Goal: Task Accomplishment & Management: Complete application form

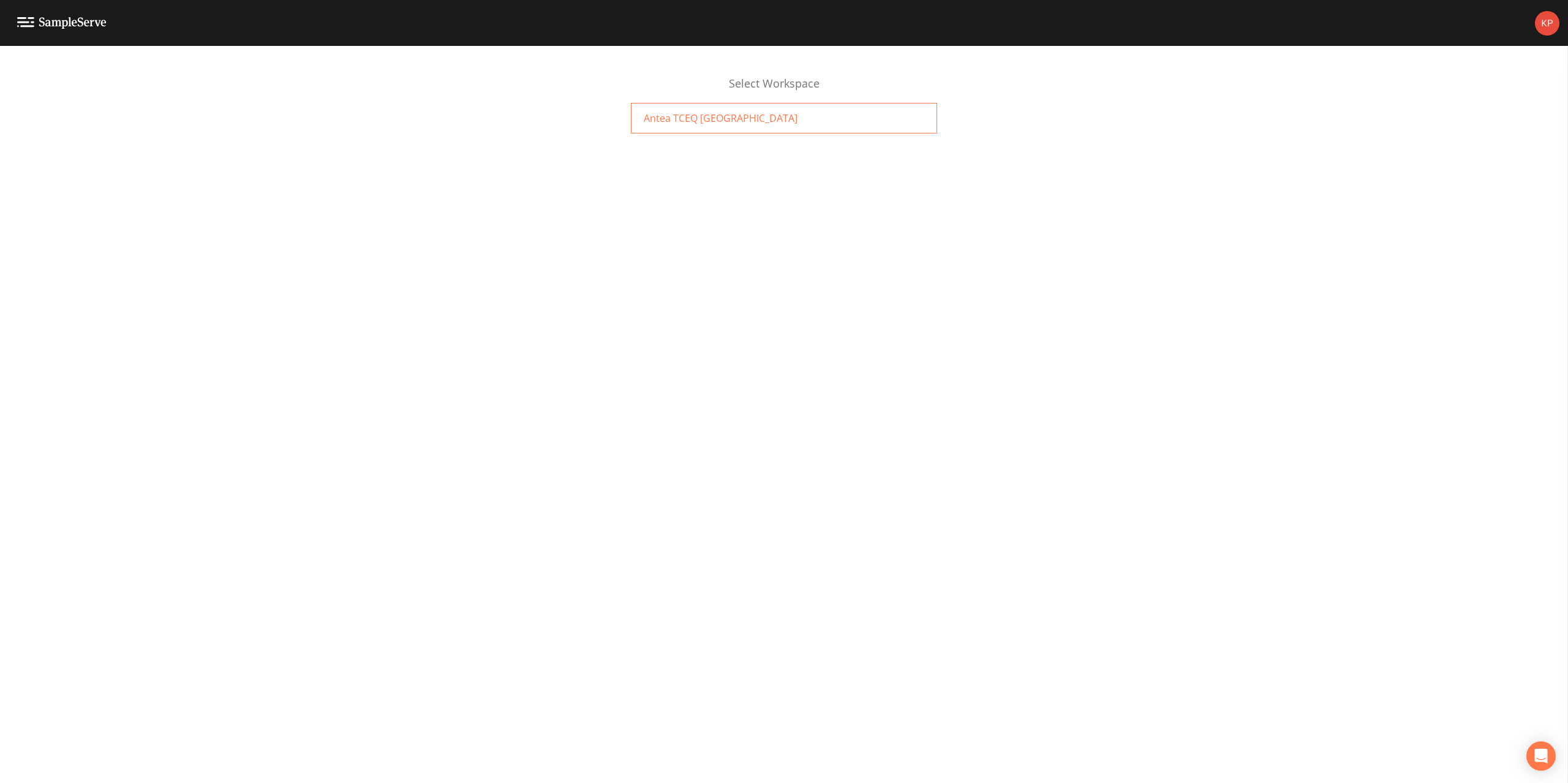
click at [674, 130] on div "Antea TCEQ [GEOGRAPHIC_DATA]" at bounding box center [784, 118] width 306 height 31
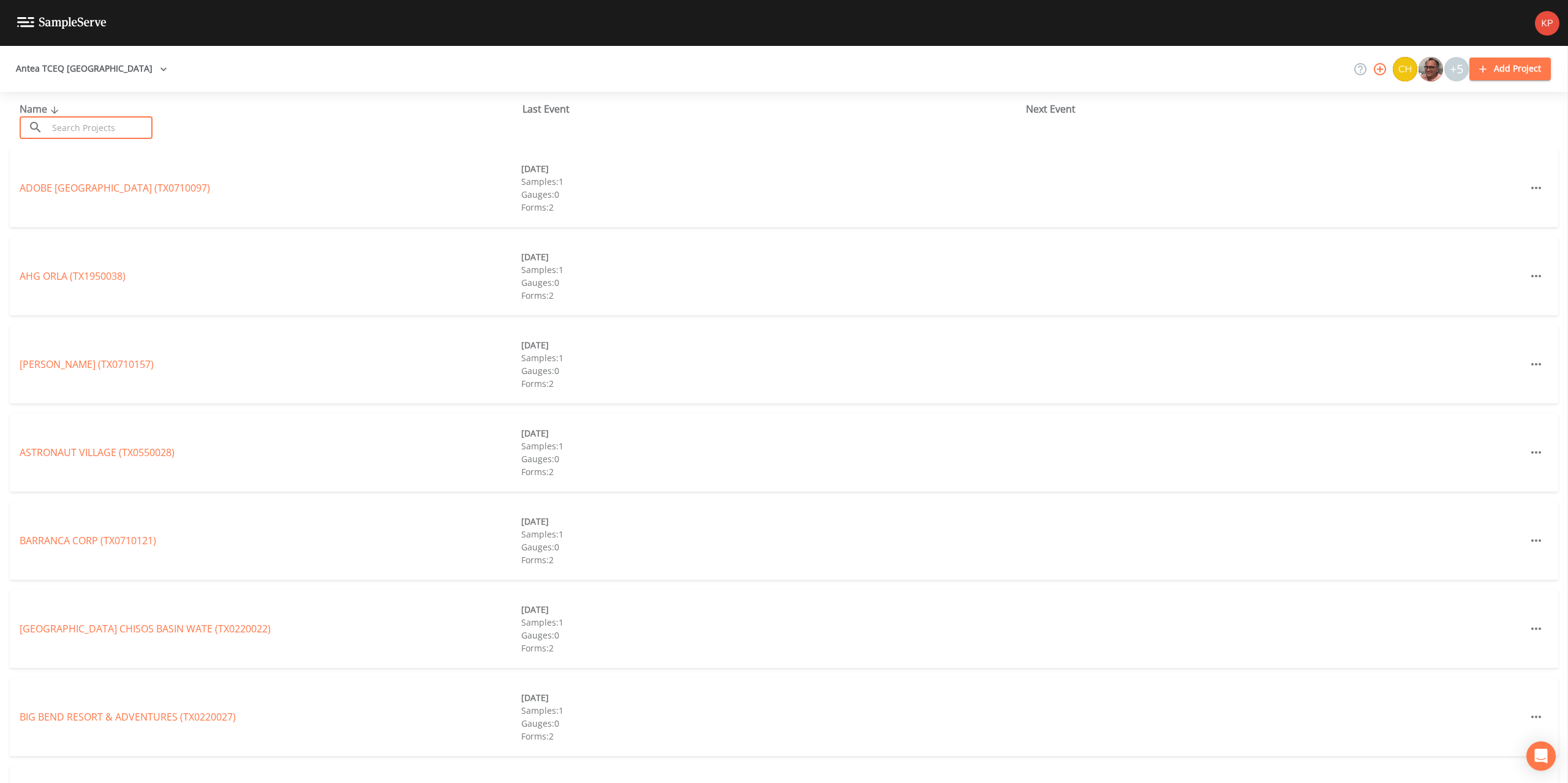
click at [68, 134] on input "text" at bounding box center [100, 128] width 105 height 23
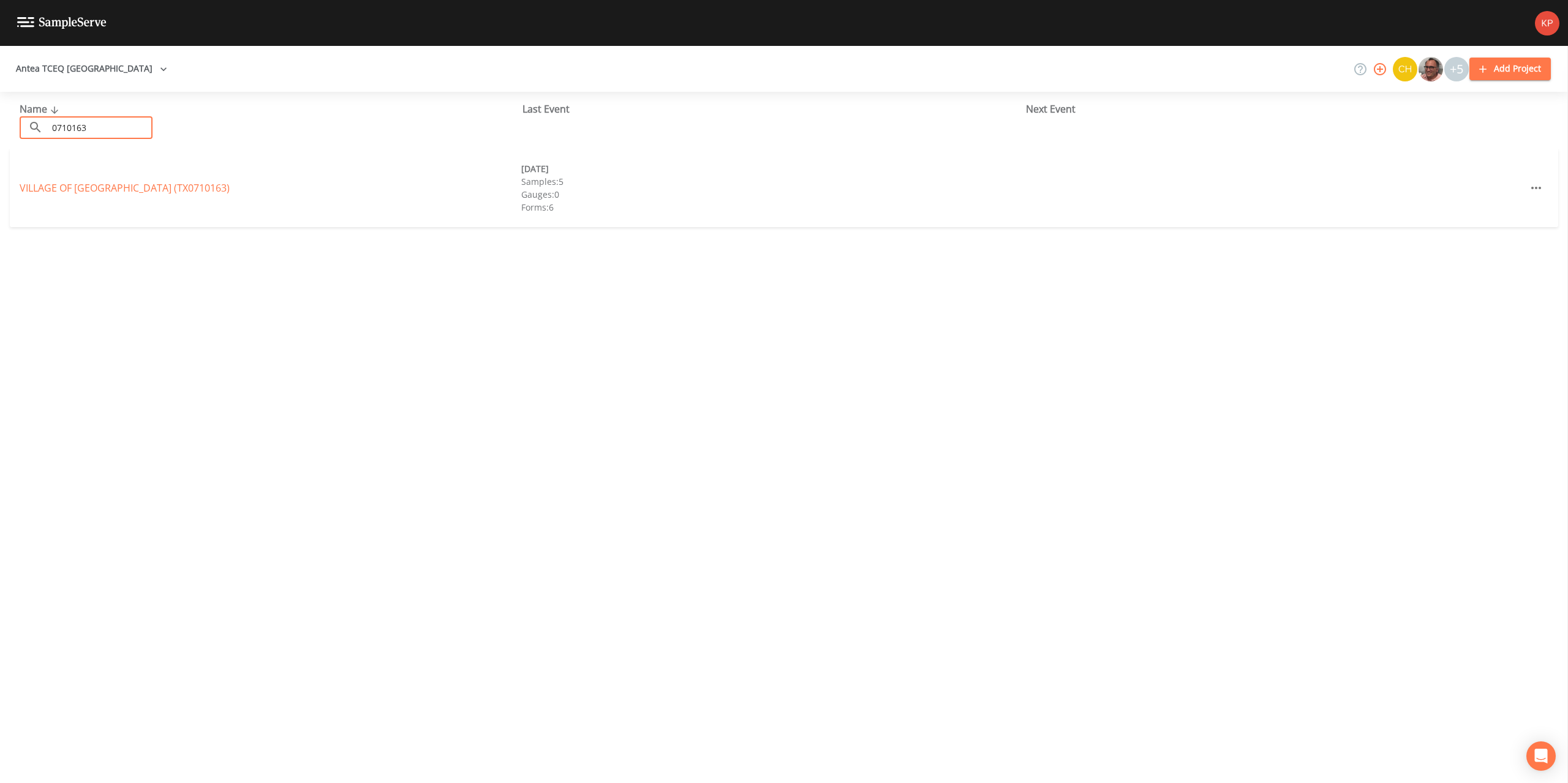
type input "0710163"
click at [66, 190] on link "VILLAGE OF [GEOGRAPHIC_DATA] (TX0710163)" at bounding box center [125, 188] width 211 height 14
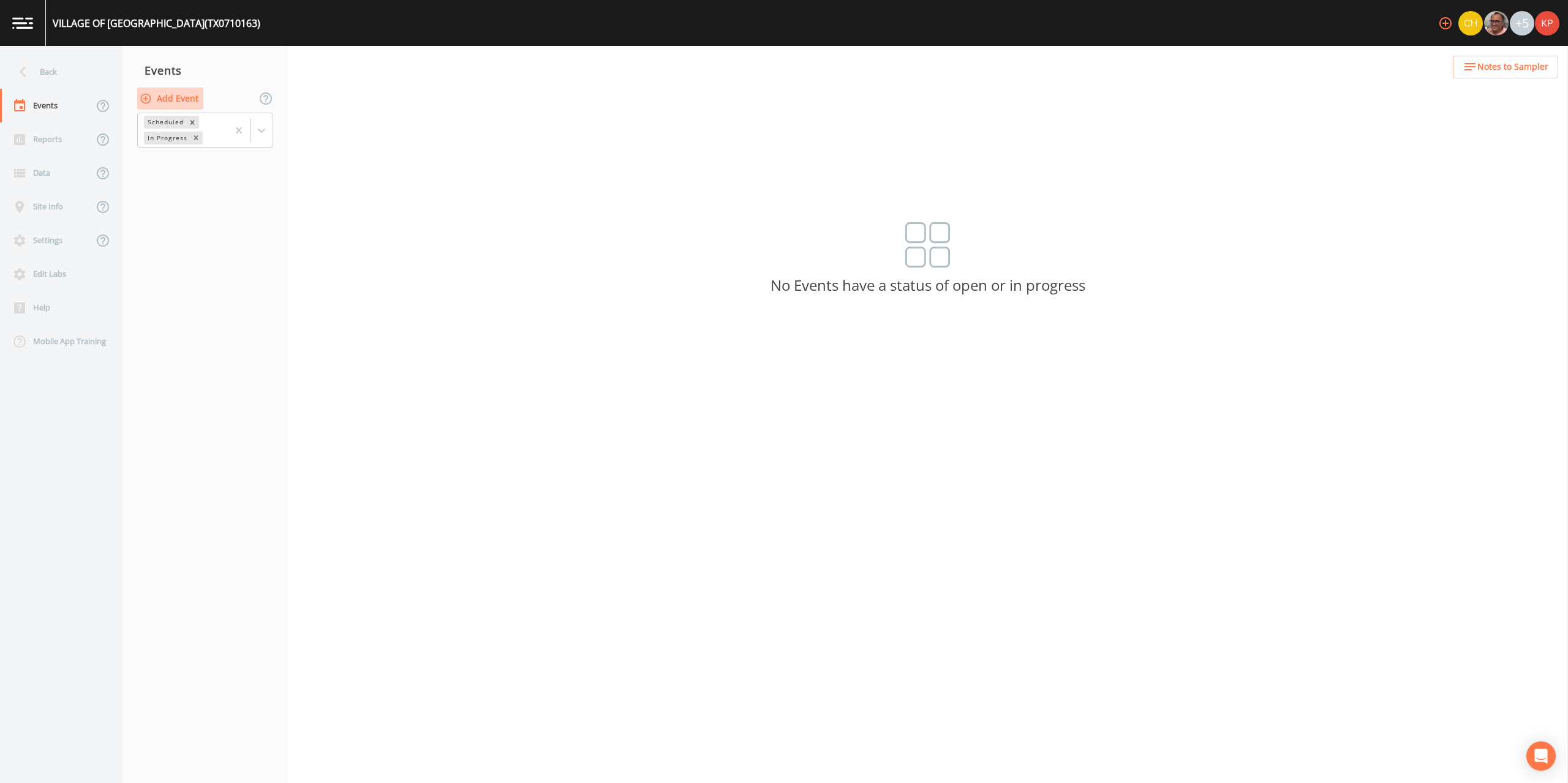
click at [147, 96] on icon "button" at bounding box center [145, 99] width 12 height 12
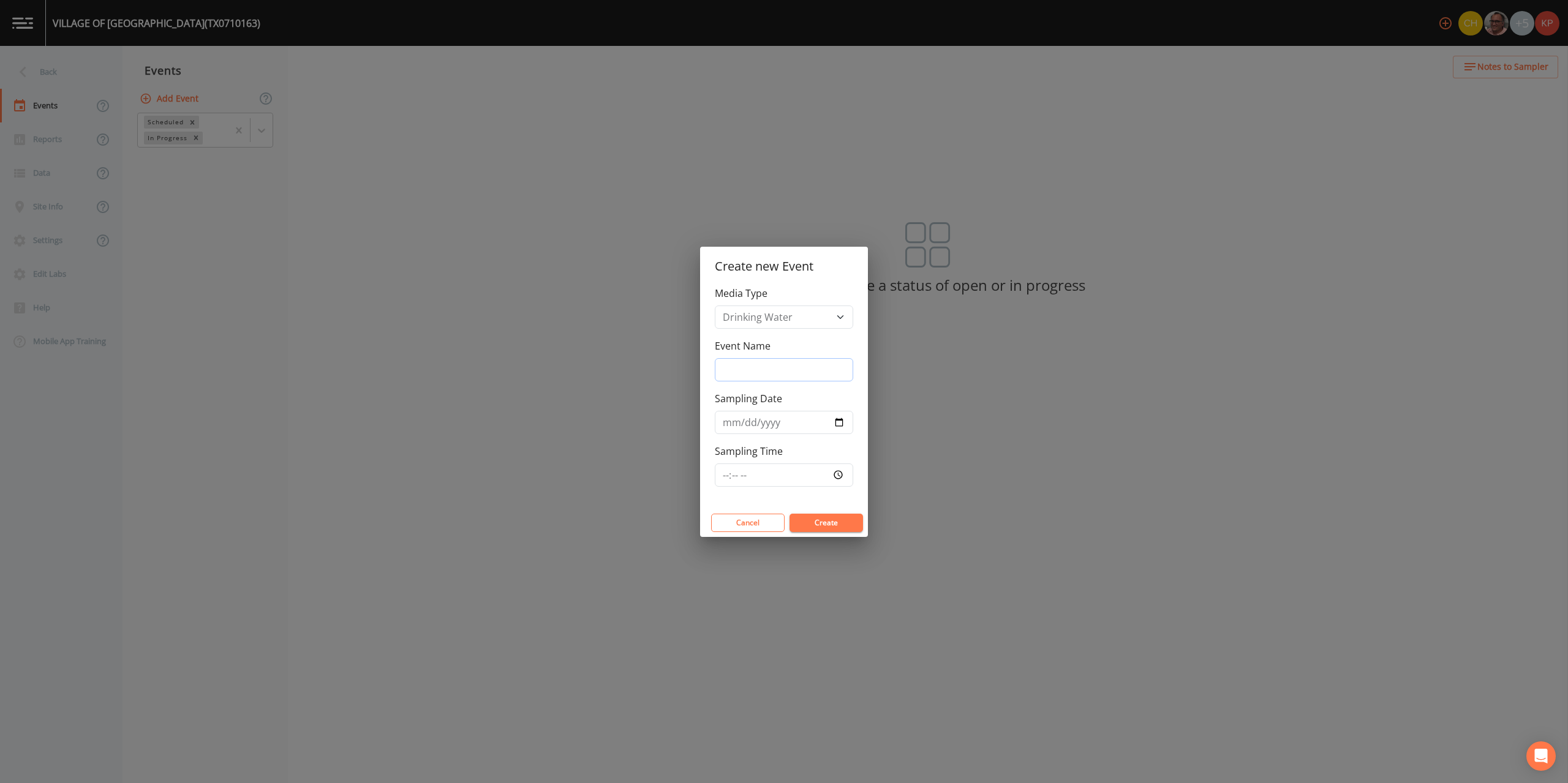
click at [726, 364] on input "Event Name" at bounding box center [784, 370] width 138 height 24
type input "3Q2025"
click at [838, 424] on input "Sampling Date" at bounding box center [784, 423] width 138 height 24
type input "[DATE]"
click at [838, 475] on input "Sampling Time" at bounding box center [784, 476] width 138 height 24
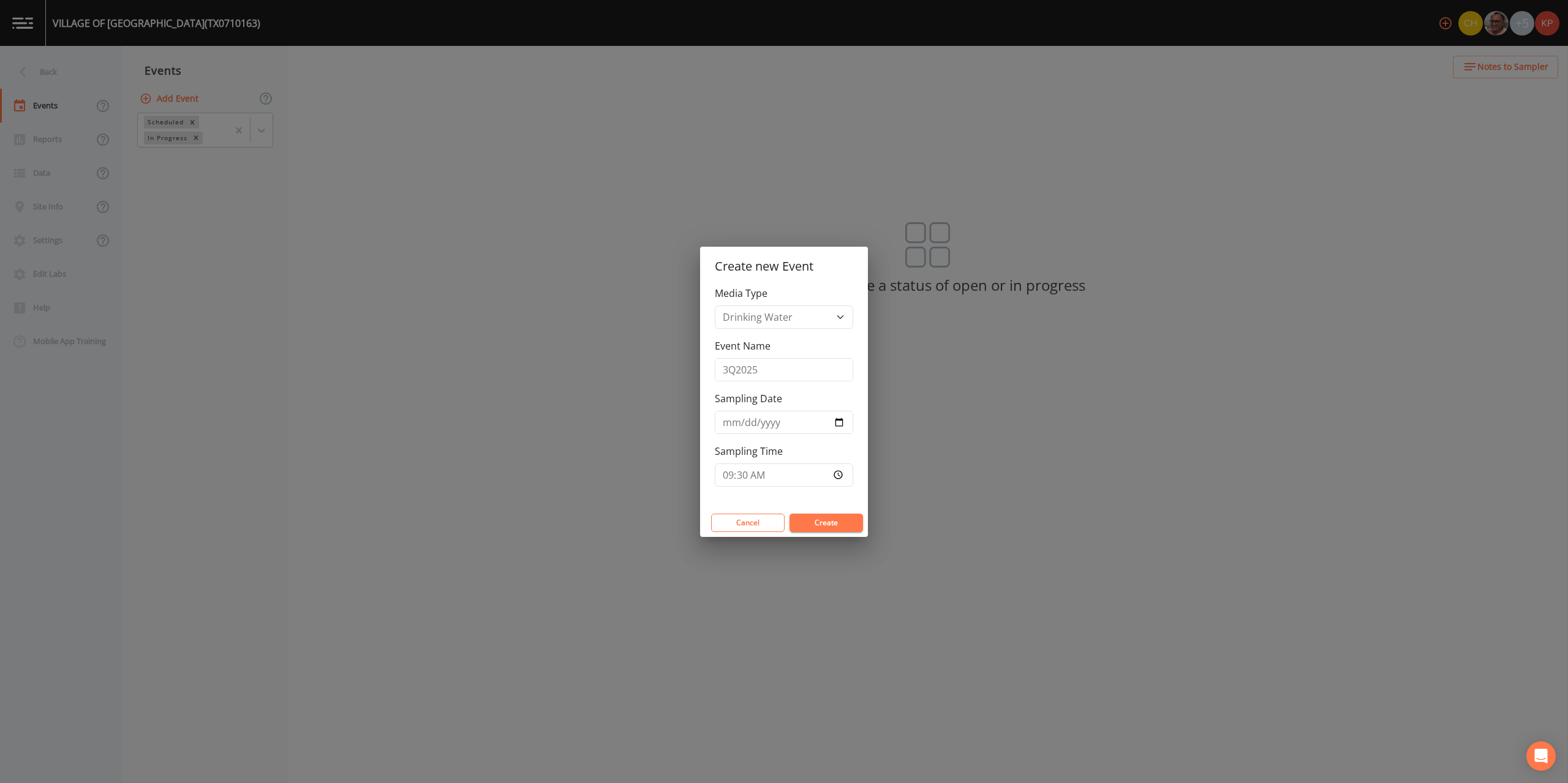
type input "09:30"
click at [832, 523] on button "Create" at bounding box center [827, 523] width 73 height 19
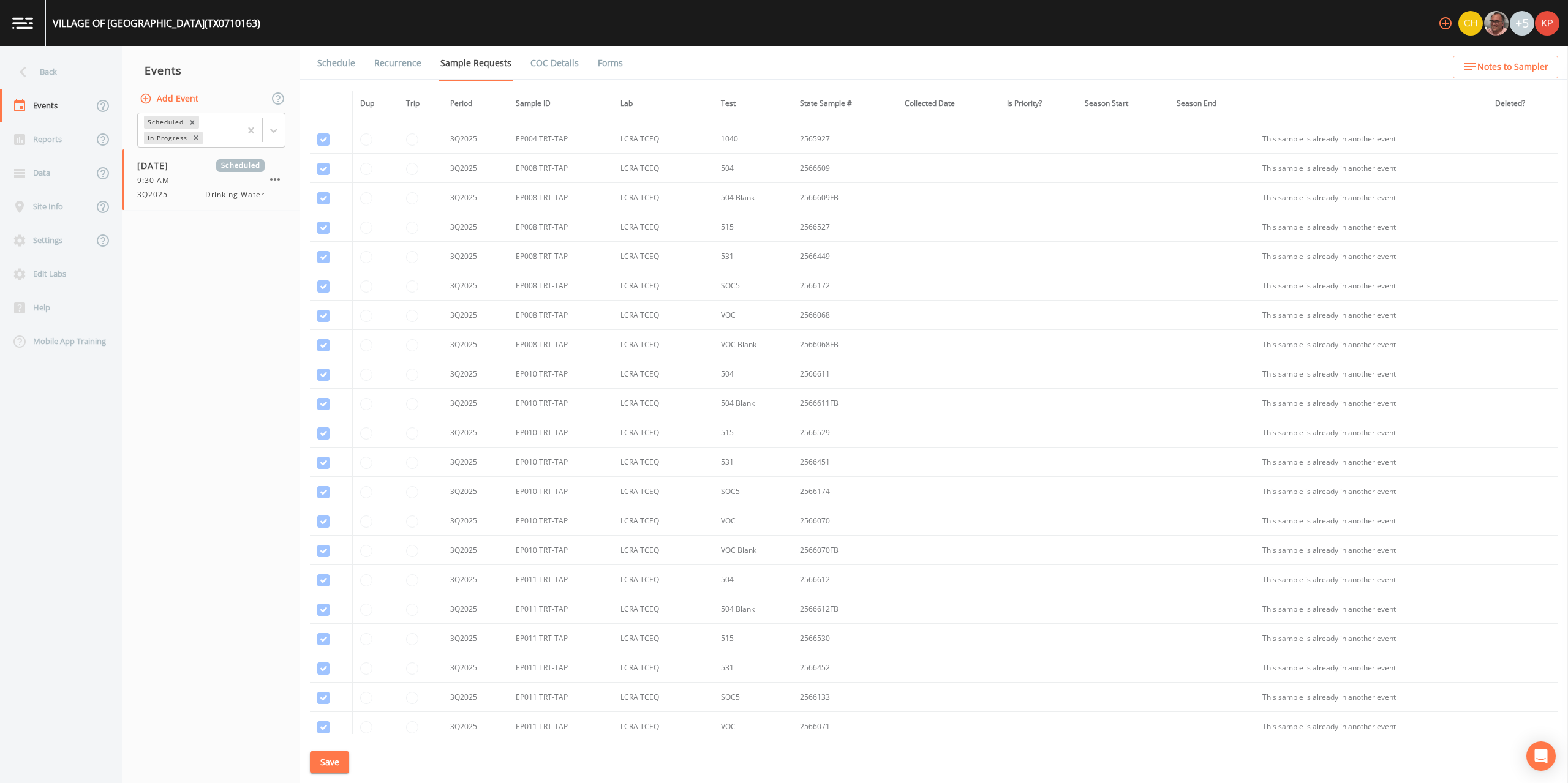
scroll to position [490, 0]
click at [323, 171] on td at bounding box center [331, 171] width 43 height 30
click at [363, 173] on td at bounding box center [376, 171] width 45 height 30
click at [273, 178] on icon "button" at bounding box center [275, 179] width 15 height 15
click at [303, 249] on p "Delete" at bounding box center [336, 251] width 79 height 15
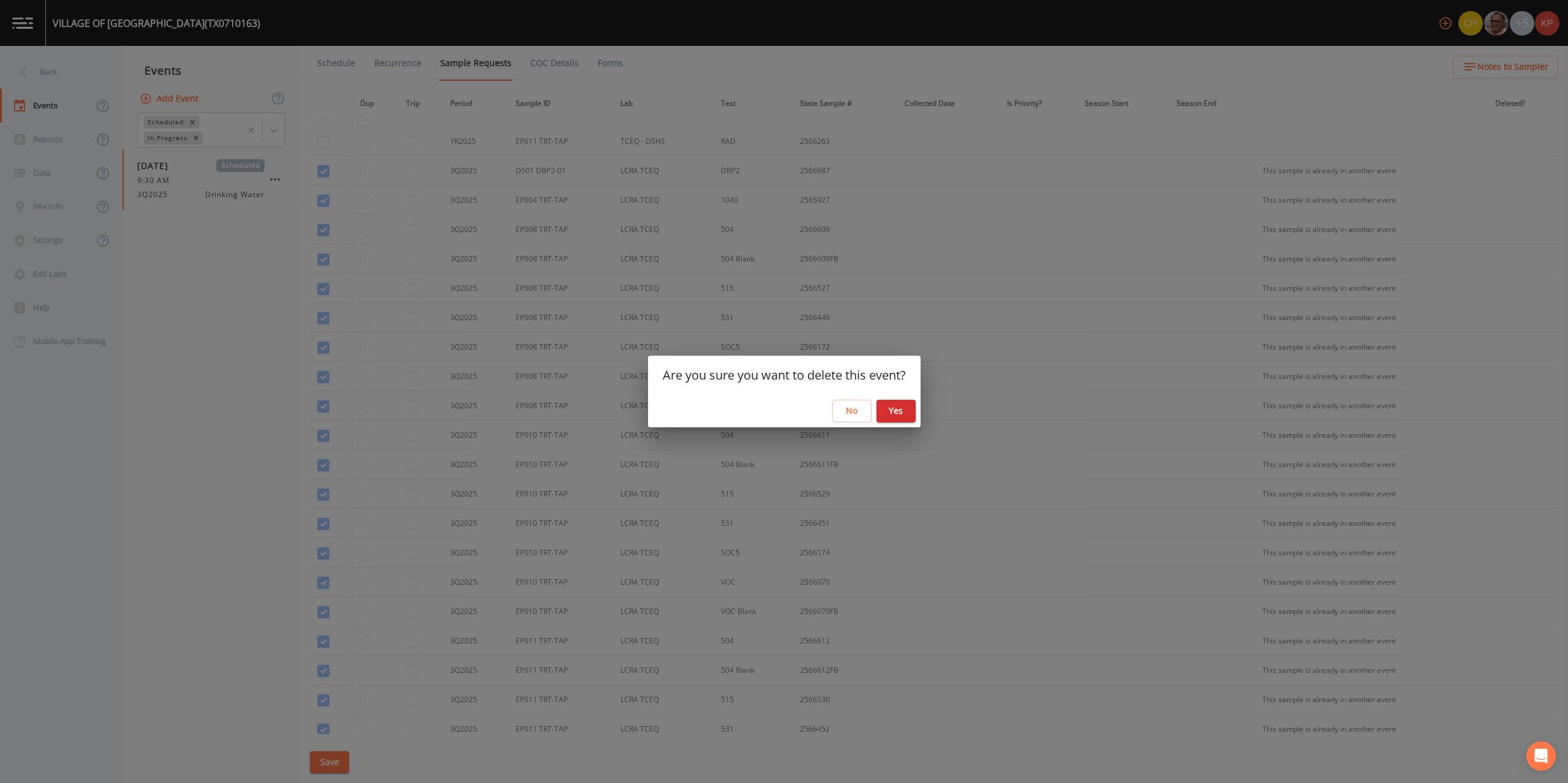
click at [894, 418] on button "Yes" at bounding box center [897, 411] width 40 height 23
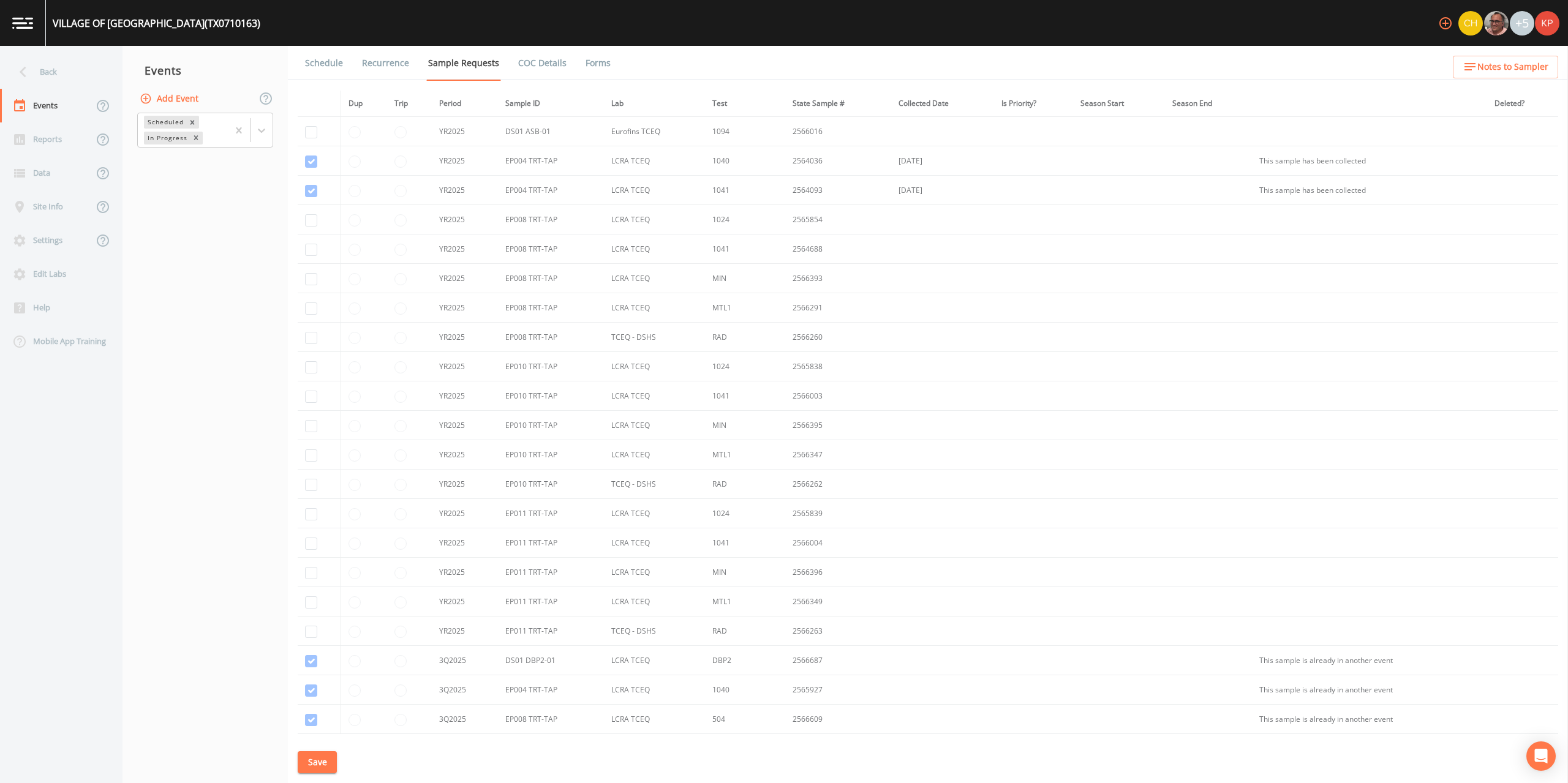
click at [1546, 17] on img at bounding box center [1547, 23] width 25 height 25
click at [1472, 137] on span "Sign out" at bounding box center [1505, 138] width 91 height 15
